Goal: Information Seeking & Learning: Check status

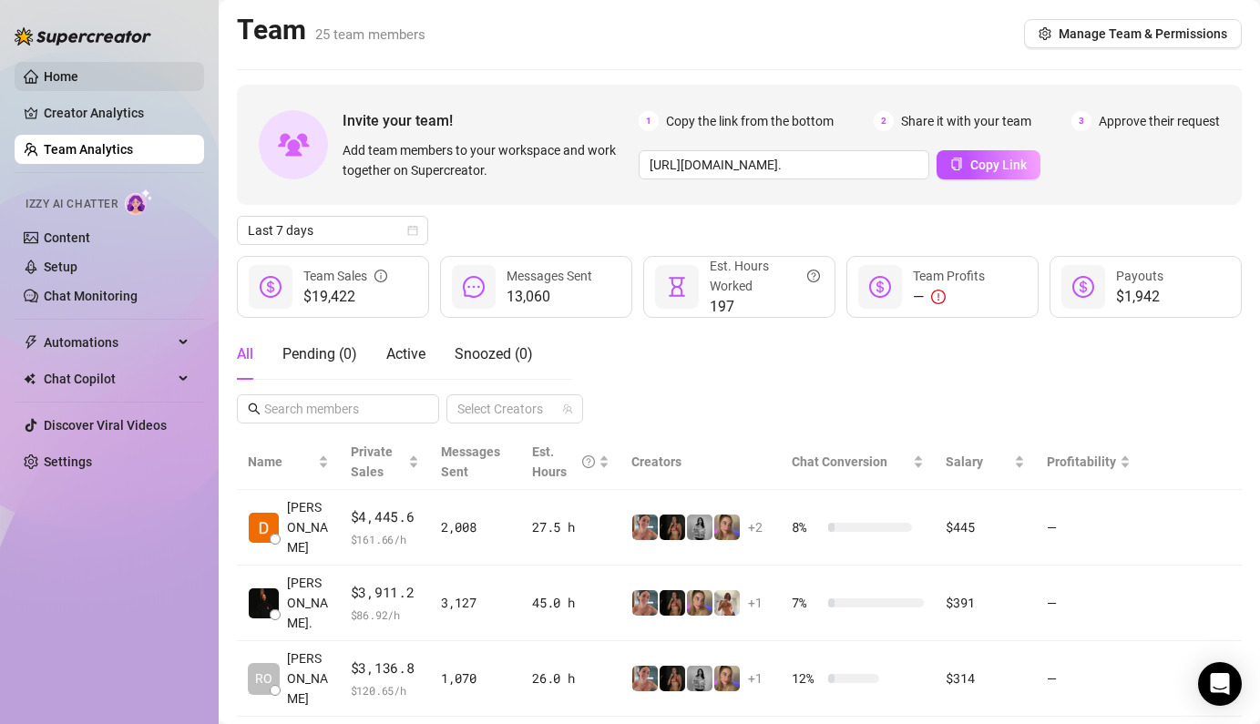
click at [78, 75] on link "Home" at bounding box center [61, 76] width 35 height 15
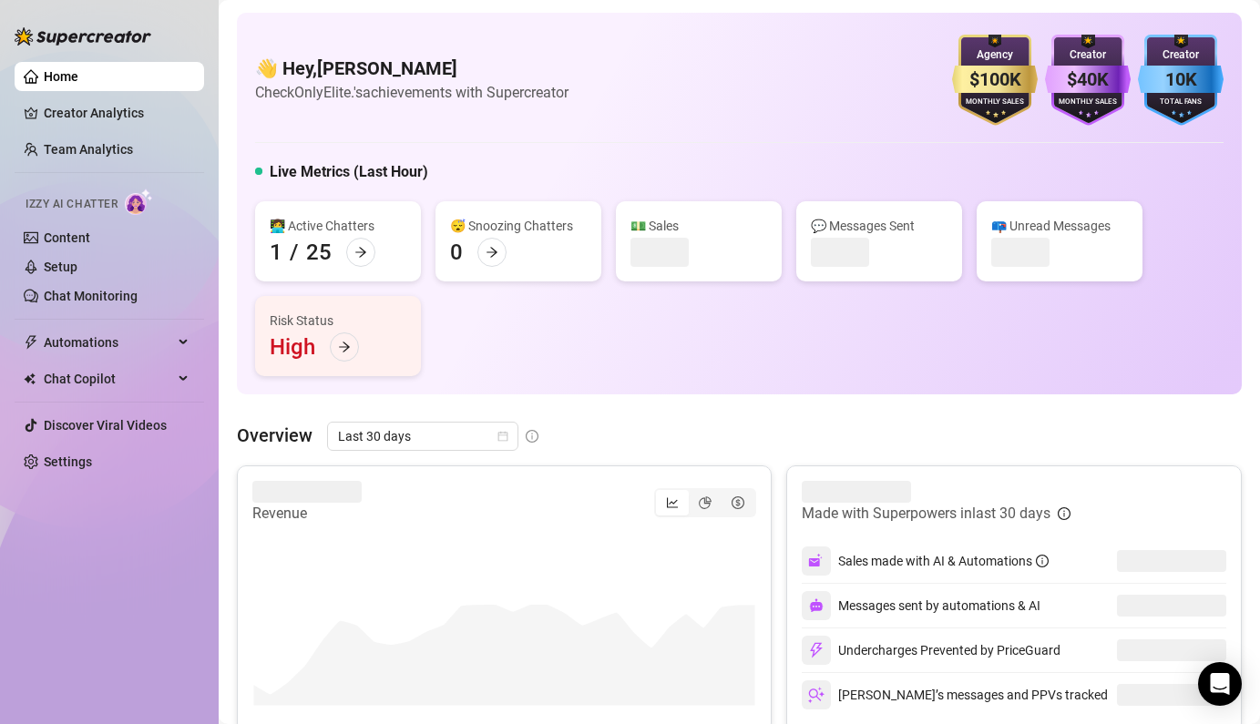
click at [493, 375] on div "👩‍💻 Active Chatters 1 / 25 😴 Snoozing Chatters 0 💵 Sales 💬 Messages Sent 📪 Unre…" at bounding box center [739, 288] width 968 height 175
click at [487, 429] on span "Last 30 days" at bounding box center [422, 436] width 169 height 27
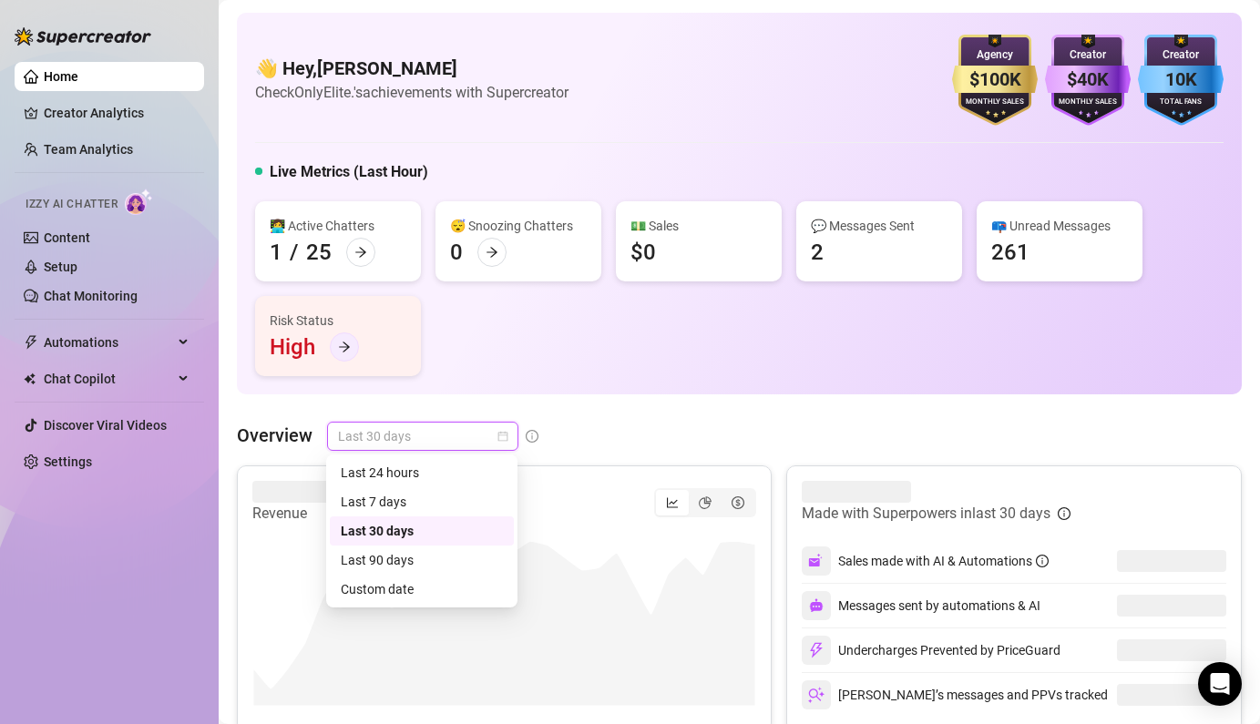
click at [345, 347] on icon "arrow-right" at bounding box center [344, 347] width 11 height 10
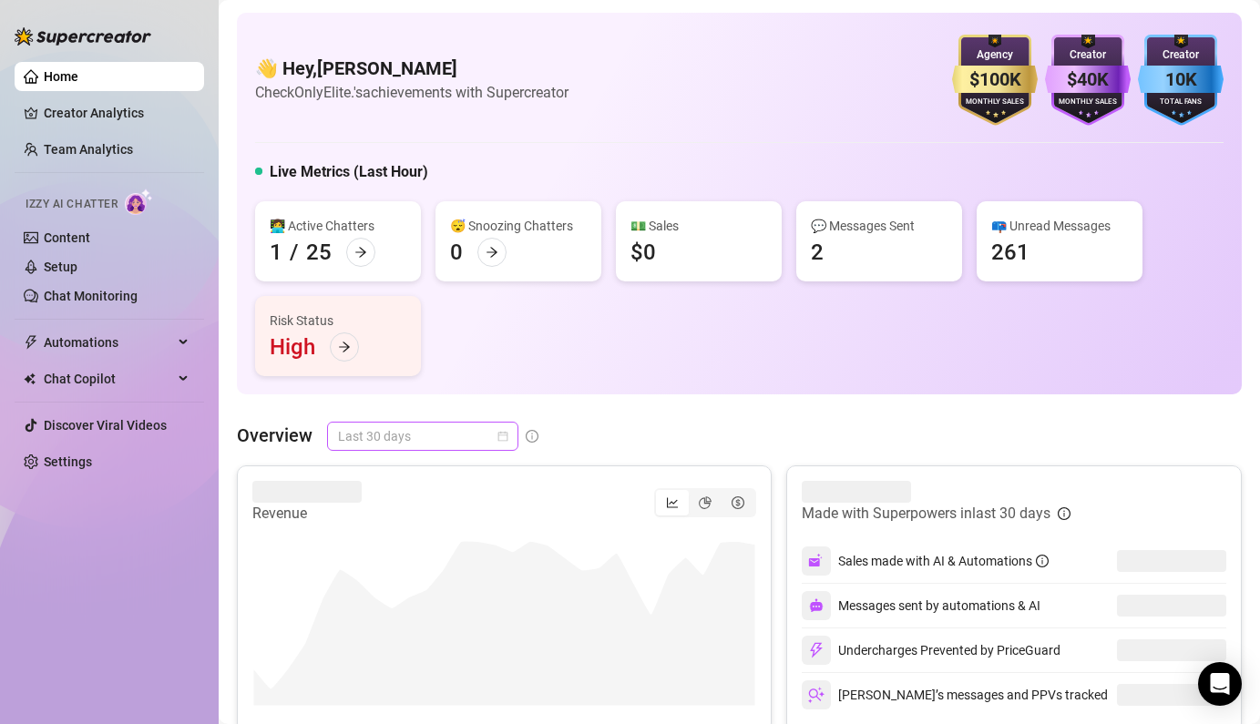
click at [493, 434] on span "Last 30 days" at bounding box center [422, 436] width 169 height 27
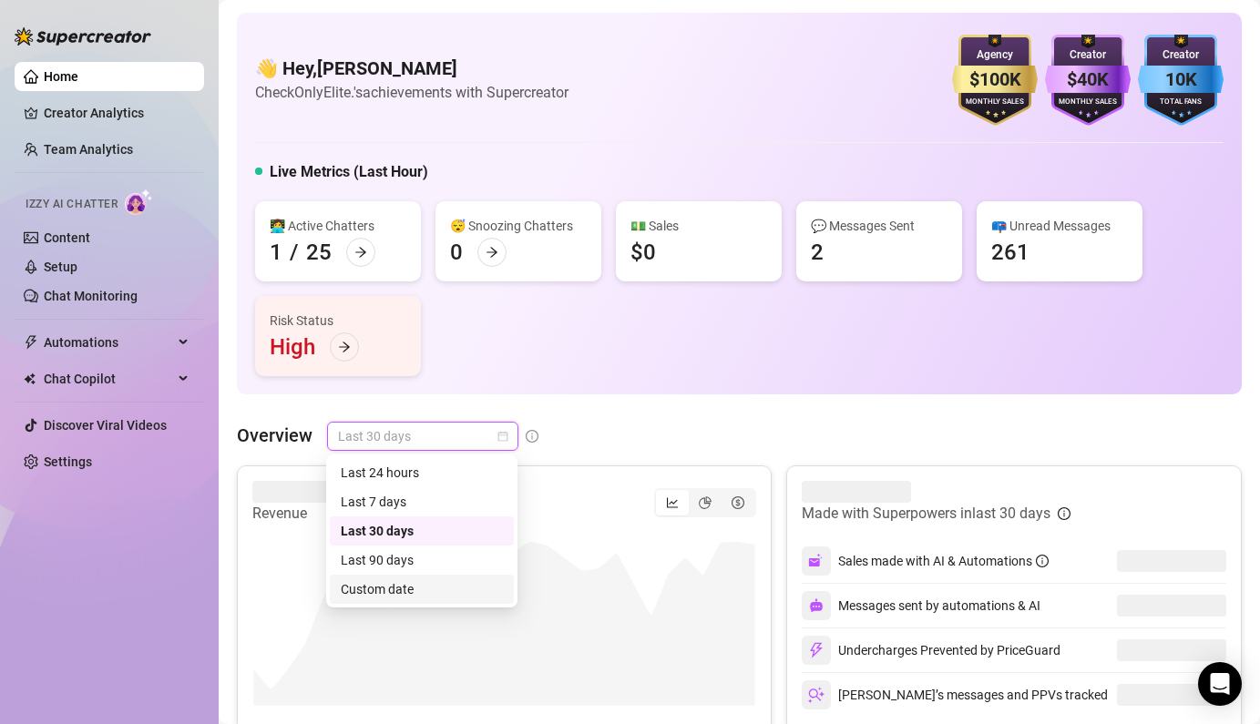
click at [404, 594] on div "Custom date" at bounding box center [422, 589] width 162 height 20
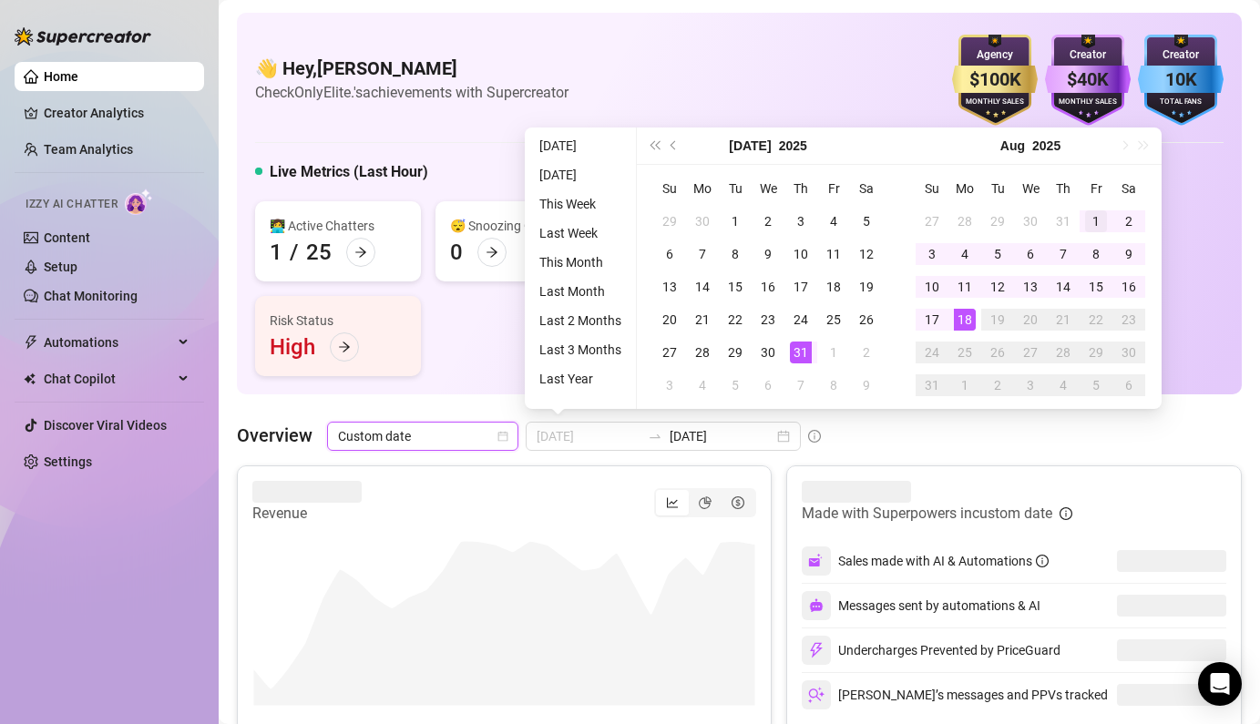
type input "[DATE]"
click at [1097, 218] on div "1" at bounding box center [1096, 221] width 22 height 22
type input "[DATE]"
click at [960, 313] on div "18" at bounding box center [965, 320] width 22 height 22
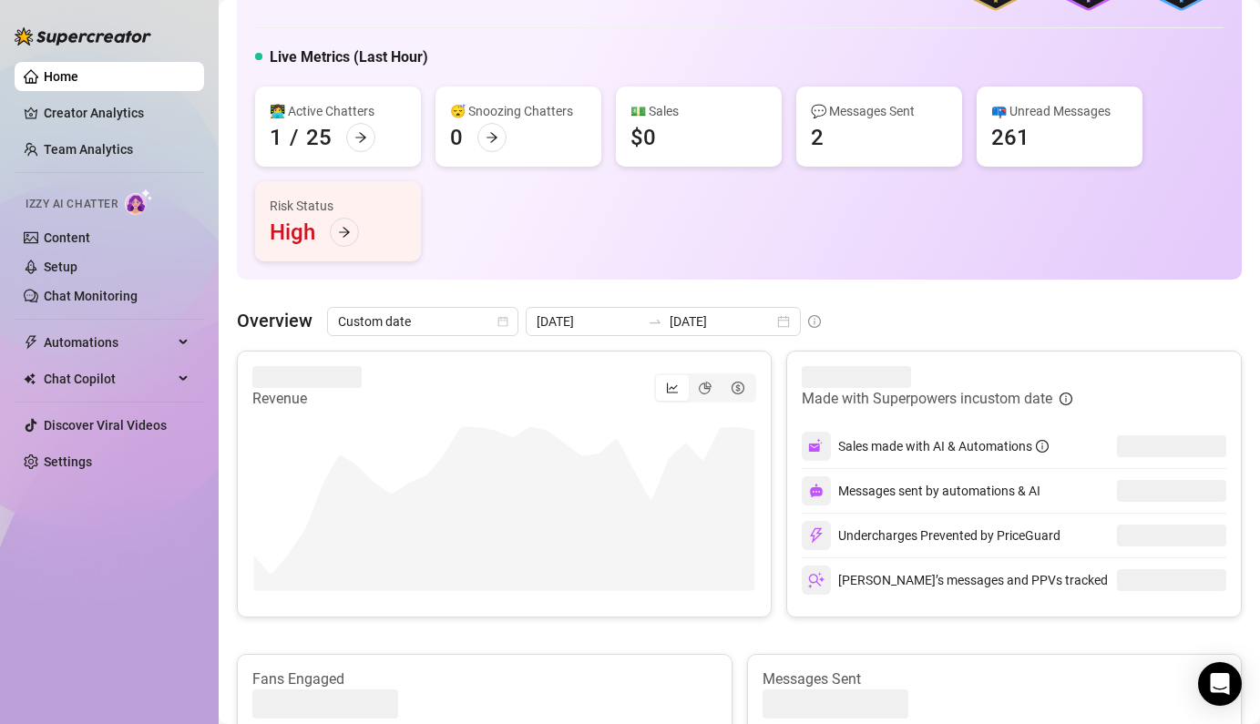
scroll to position [140, 0]
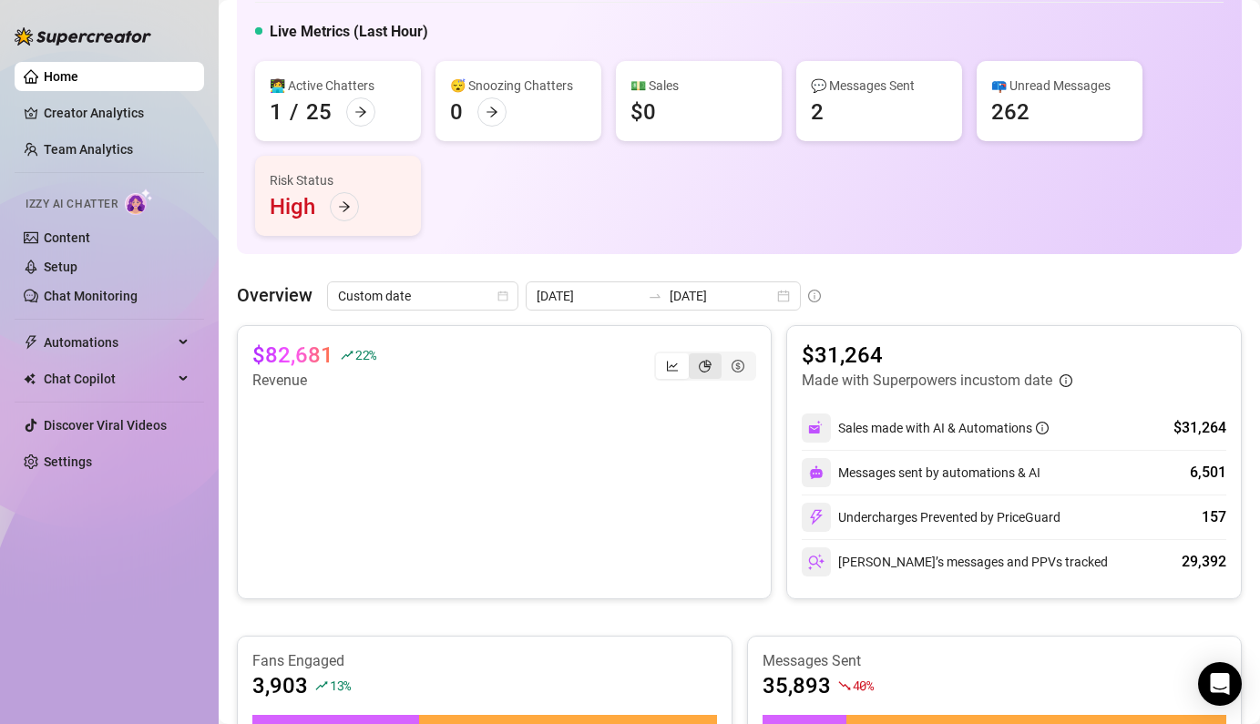
click at [709, 354] on div "segmented control" at bounding box center [705, 366] width 33 height 26
click at [693, 356] on input "segmented control" at bounding box center [693, 356] width 0 height 0
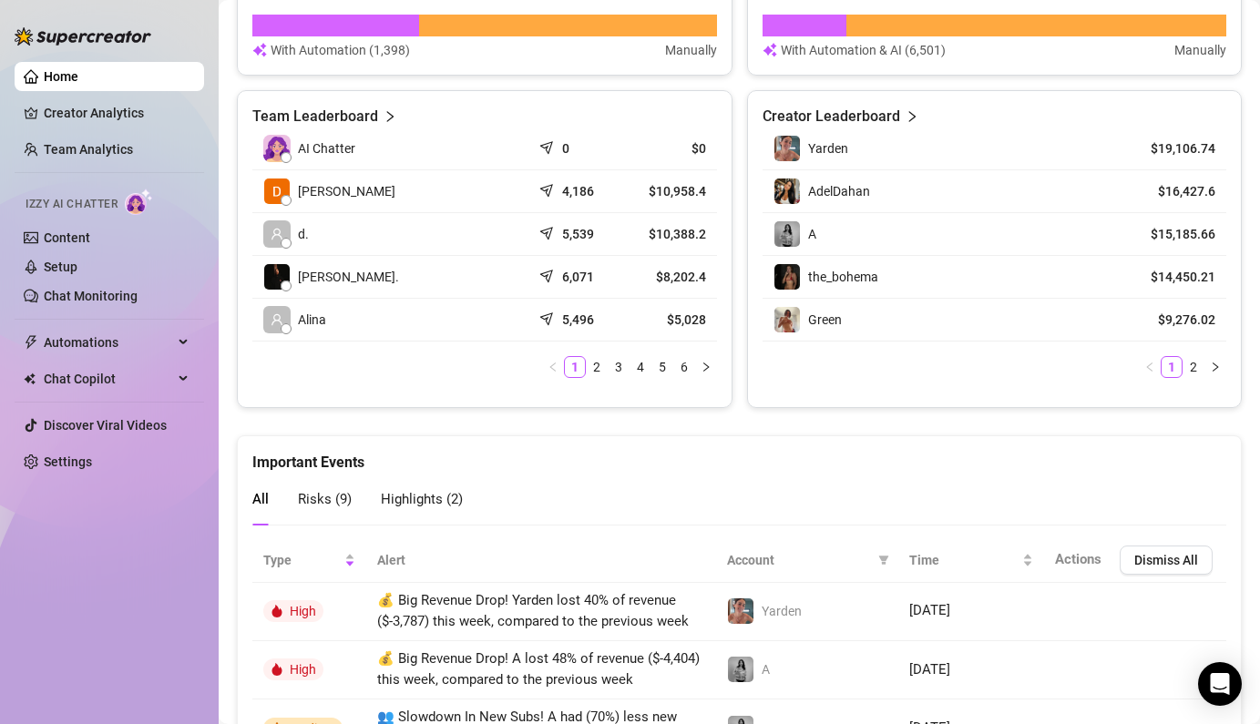
scroll to position [873, 0]
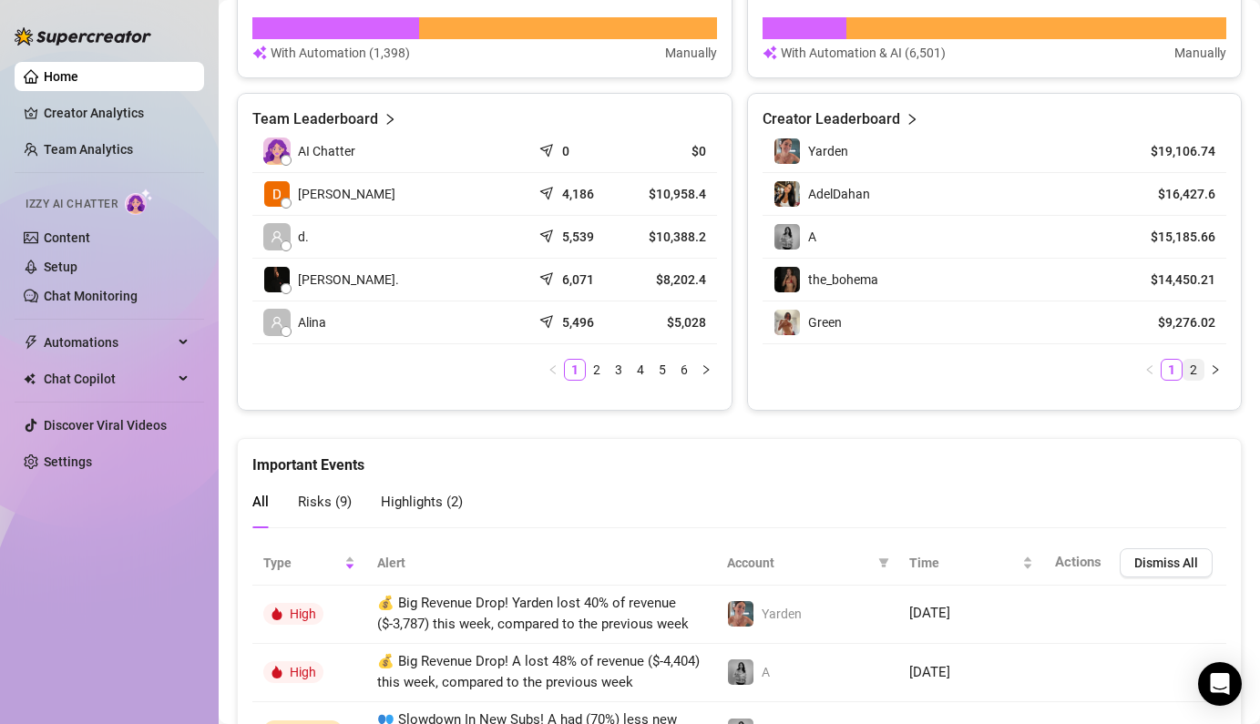
click at [1194, 366] on link "2" at bounding box center [1193, 370] width 20 height 20
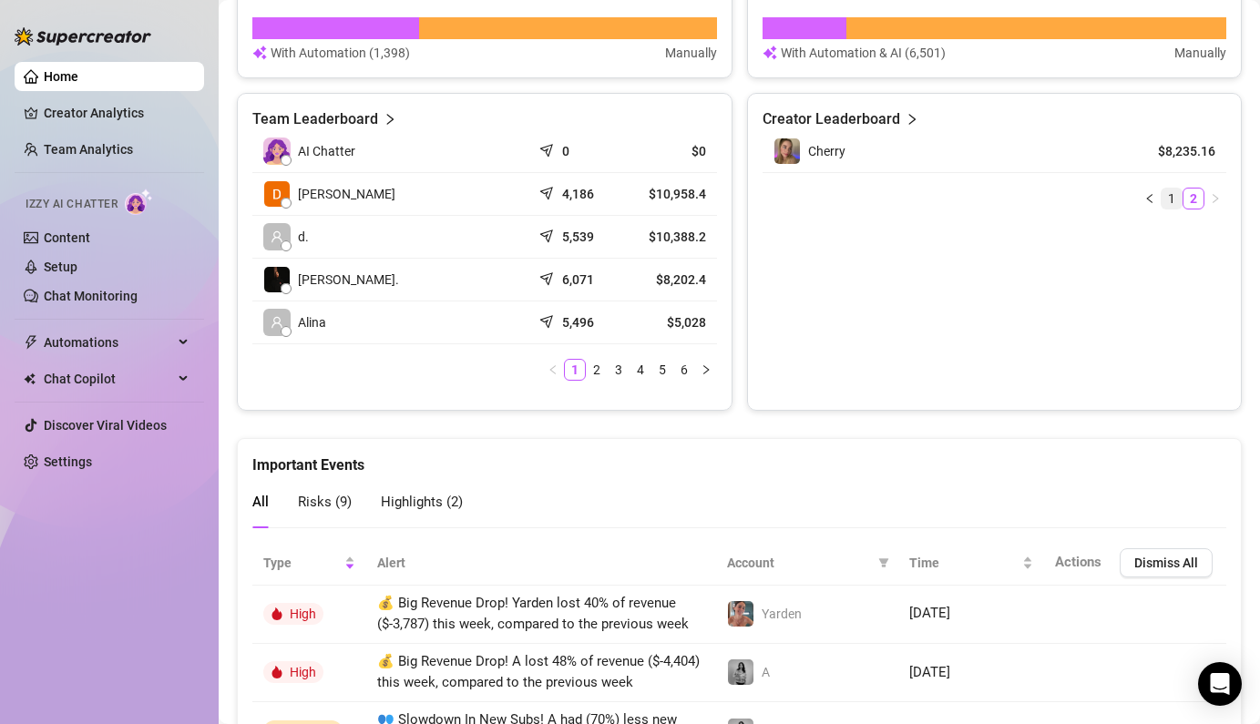
click at [1173, 198] on link "1" at bounding box center [1171, 199] width 20 height 20
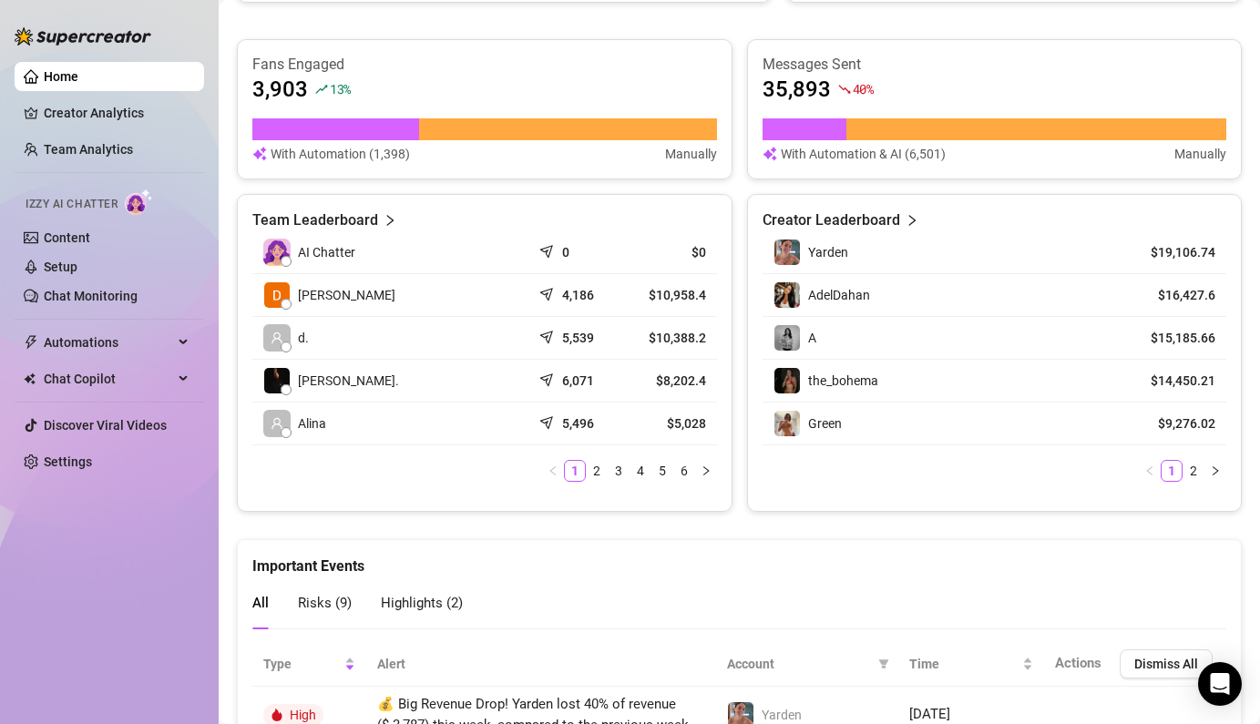
scroll to position [767, 0]
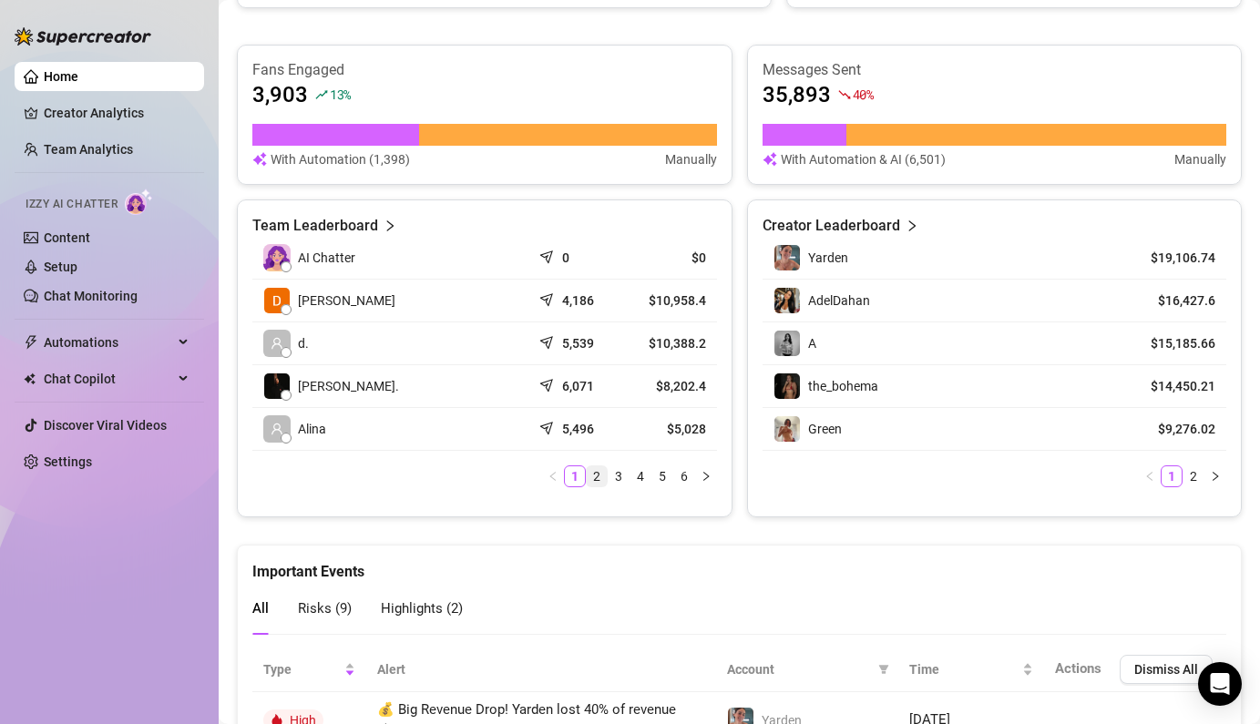
click at [603, 474] on link "2" at bounding box center [597, 476] width 20 height 20
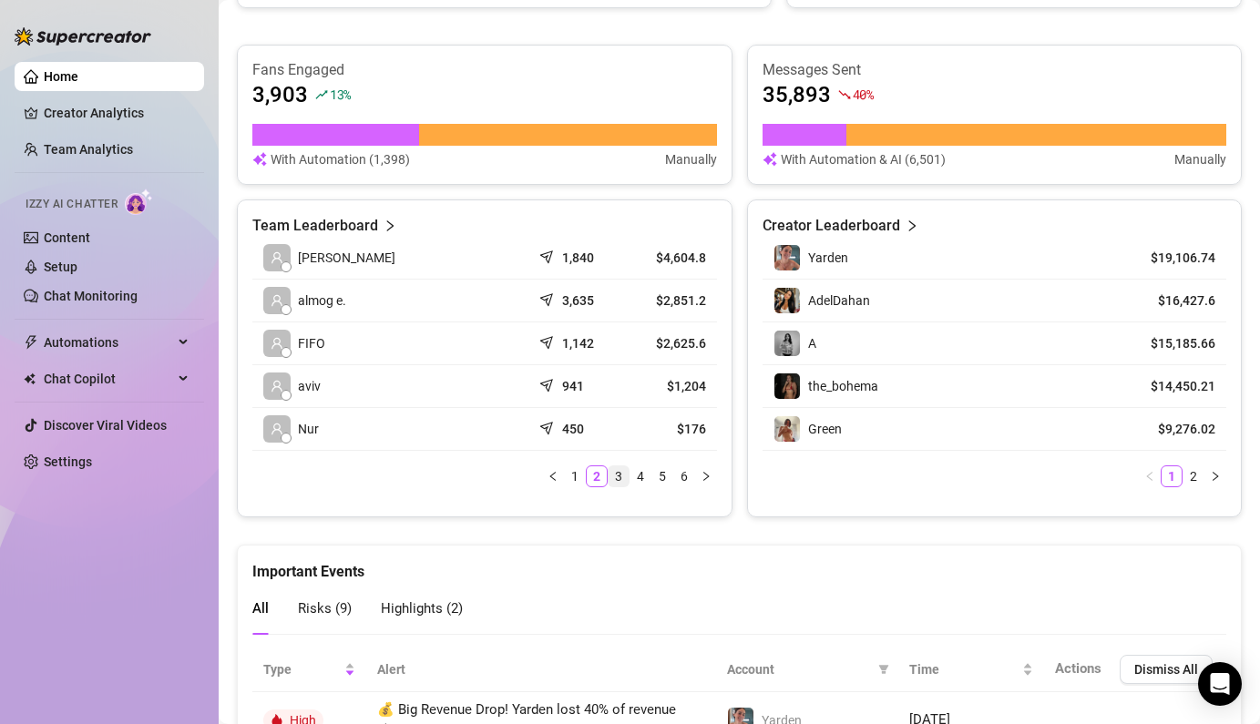
click at [626, 478] on link "3" at bounding box center [618, 476] width 20 height 20
click at [597, 476] on link "2" at bounding box center [597, 476] width 20 height 20
click at [580, 477] on link "1" at bounding box center [575, 476] width 20 height 20
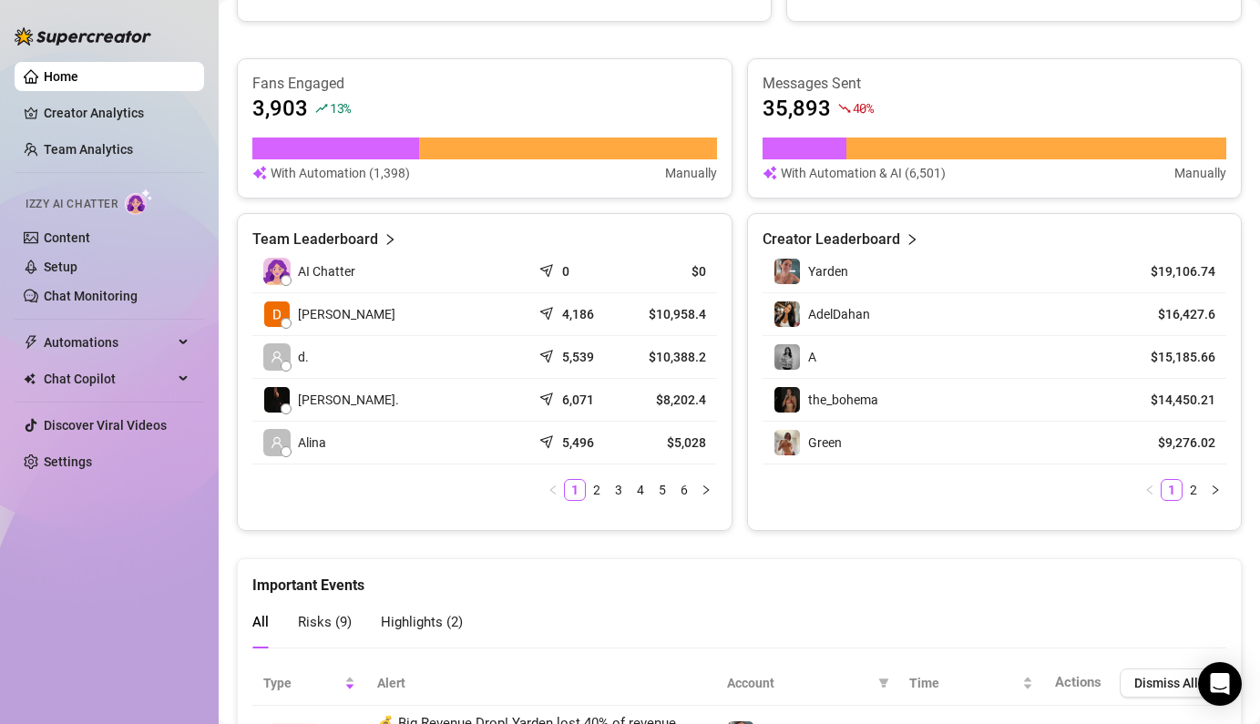
scroll to position [738, 0]
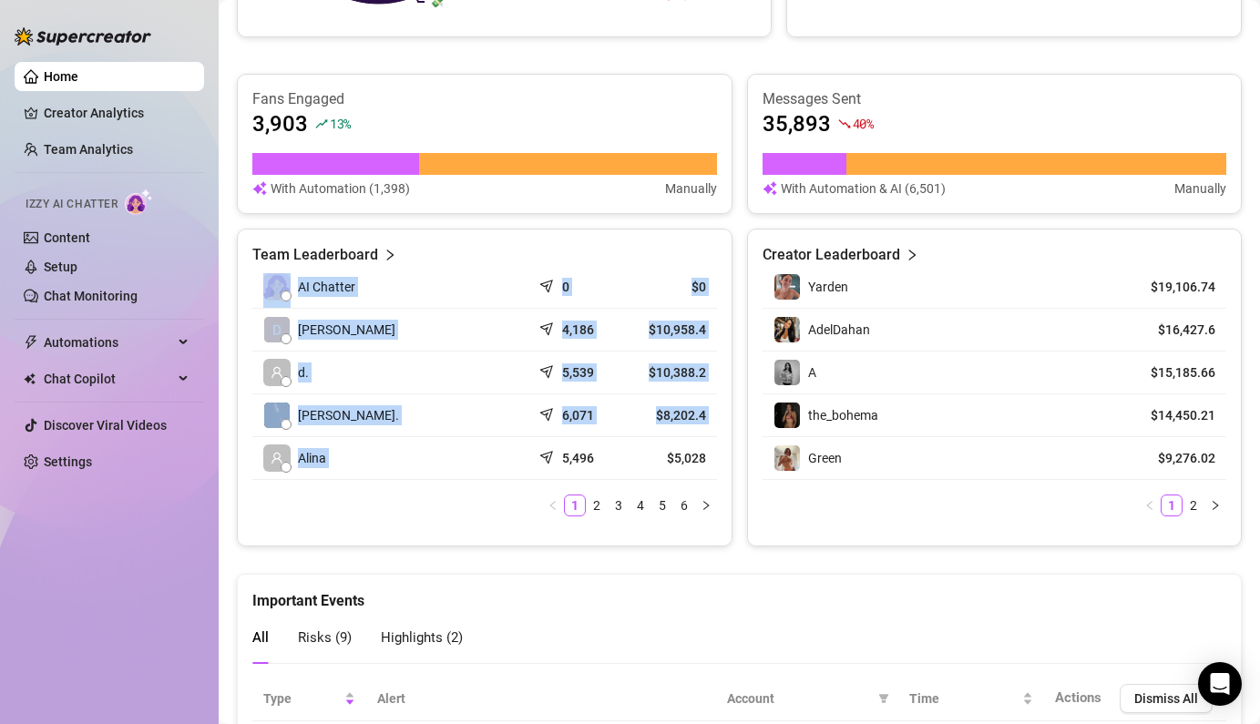
drag, startPoint x: 532, startPoint y: 470, endPoint x: 719, endPoint y: 268, distance: 275.8
click at [719, 268] on div "Team Leaderboard AI Chatter 0 $0 [PERSON_NAME] 4,186 $10,958.4 d. 5,539 $10,388…" at bounding box center [484, 388] width 495 height 318
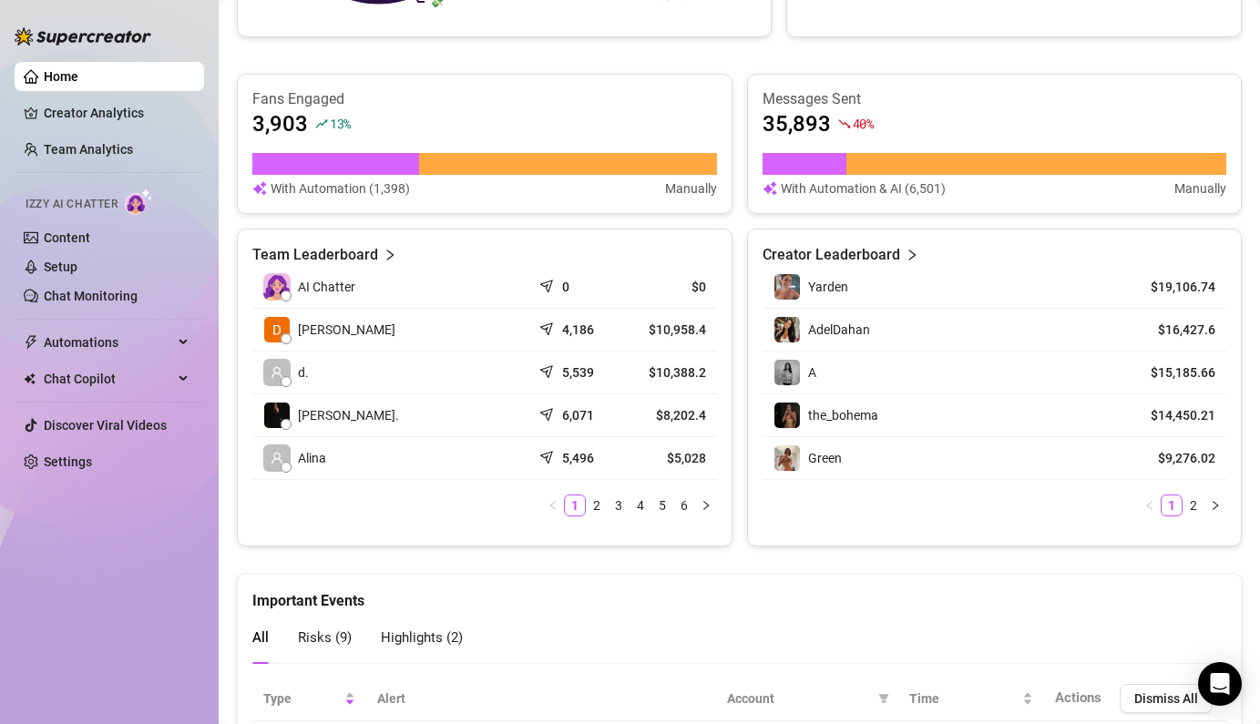
scroll to position [0, 0]
